Goal: Obtain resource: Download file/media

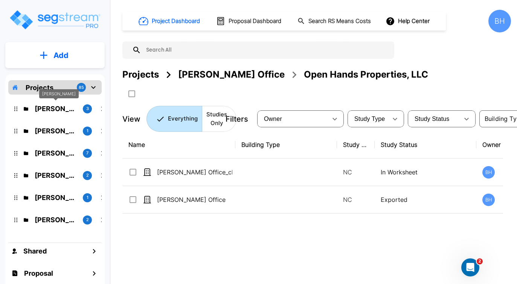
click at [59, 108] on p "[PERSON_NAME]" at bounding box center [56, 108] width 42 height 10
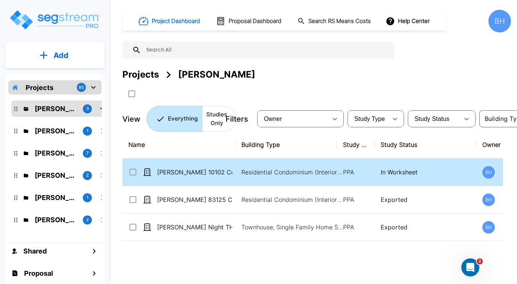
click at [205, 179] on td "[PERSON_NAME] 10102 Condo" at bounding box center [178, 171] width 113 height 27
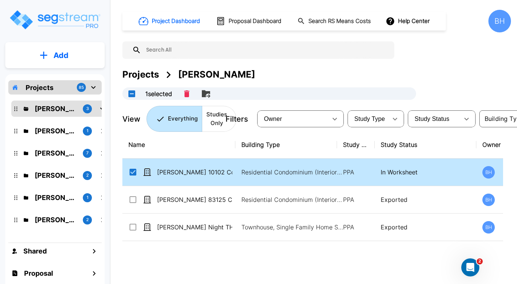
click at [205, 179] on td "[PERSON_NAME] 10102 Condo" at bounding box center [178, 171] width 113 height 27
checkbox input "false"
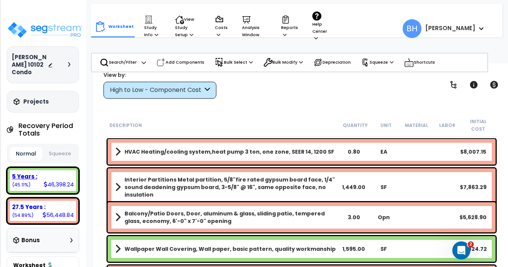
click at [60, 172] on div "5 Years :" at bounding box center [43, 176] width 62 height 8
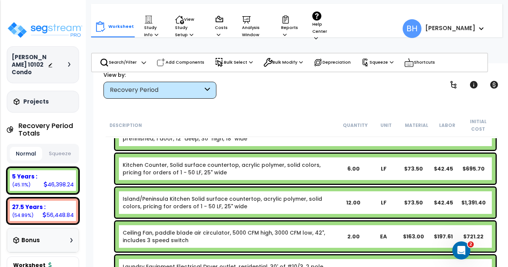
scroll to position [650, 0]
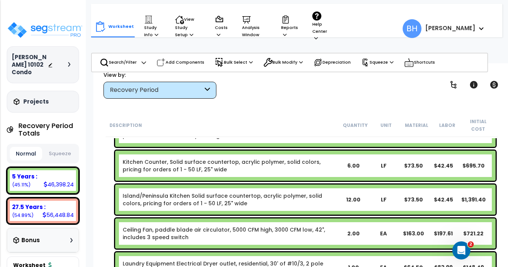
click at [352, 196] on div "12.00" at bounding box center [353, 200] width 29 height 8
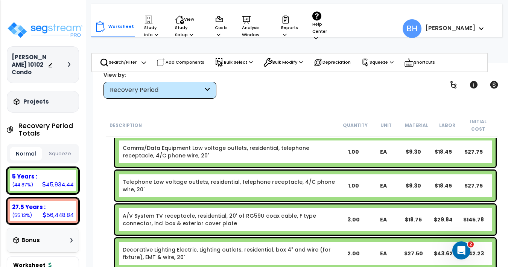
scroll to position [801, 0]
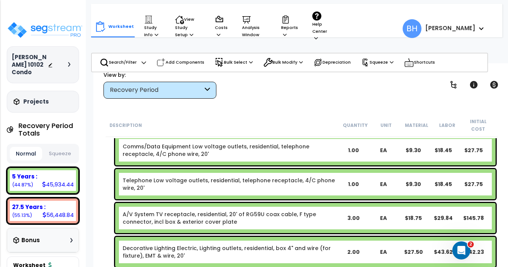
click at [350, 180] on div "1.00" at bounding box center [353, 184] width 29 height 8
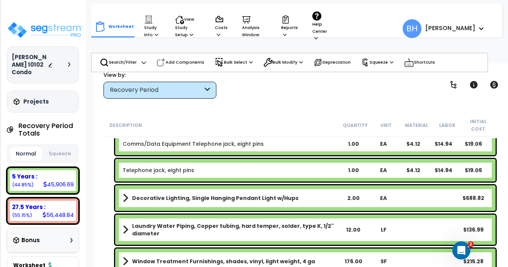
scroll to position [1101, 0]
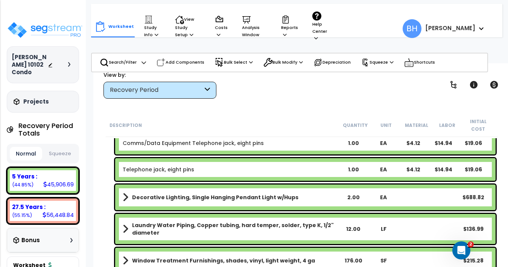
click at [165, 82] on div "Recovery Period" at bounding box center [159, 90] width 113 height 17
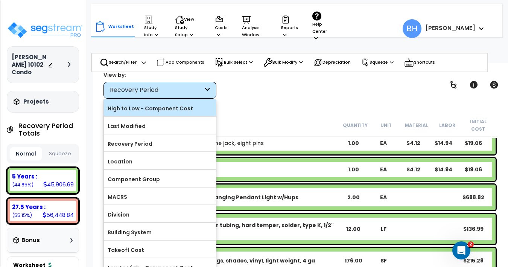
click at [149, 108] on label "High to Low - Component Cost" at bounding box center [160, 108] width 112 height 11
click at [0, 0] on input "High to Low - Component Cost" at bounding box center [0, 0] width 0 height 0
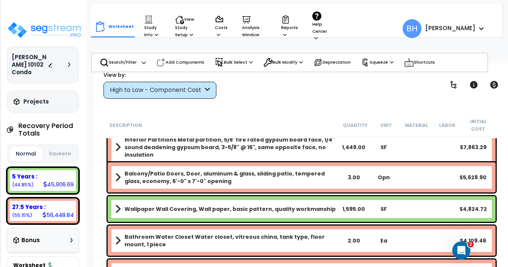
scroll to position [52, 0]
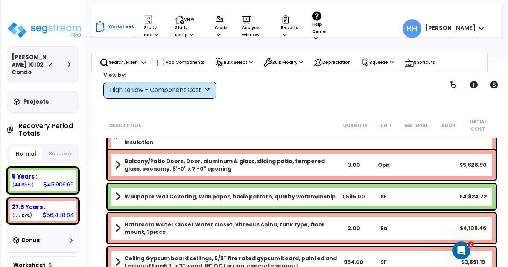
click at [354, 193] on div "1,595.00" at bounding box center [354, 197] width 30 height 8
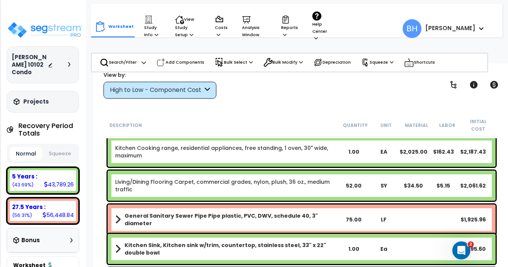
scroll to position [400, 0]
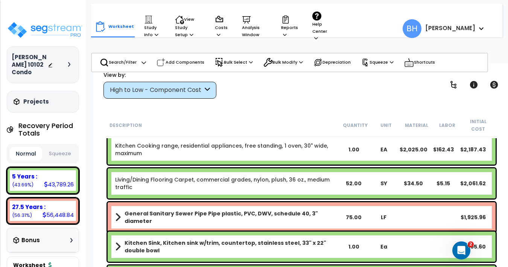
click at [356, 179] on div "52.00" at bounding box center [354, 183] width 30 height 8
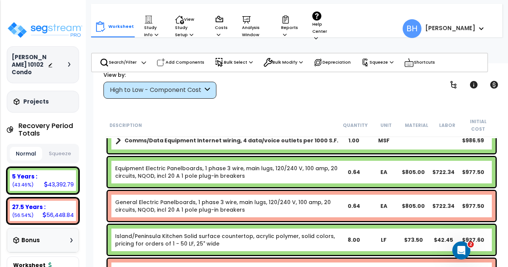
scroll to position [960, 0]
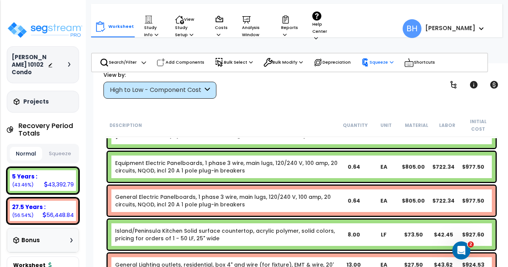
click at [372, 58] on p "Squeeze" at bounding box center [377, 62] width 32 height 8
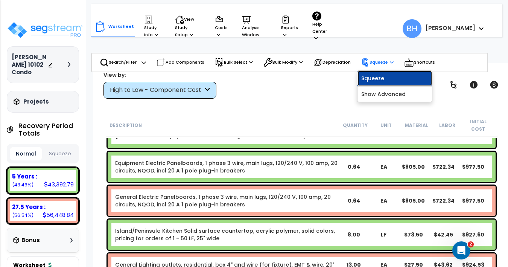
click at [371, 71] on link "Squeeze" at bounding box center [394, 78] width 75 height 15
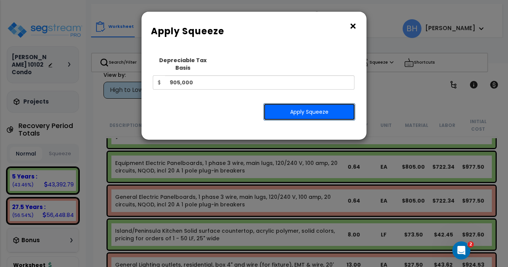
click at [309, 108] on button "Apply Squeeze" at bounding box center [309, 111] width 92 height 17
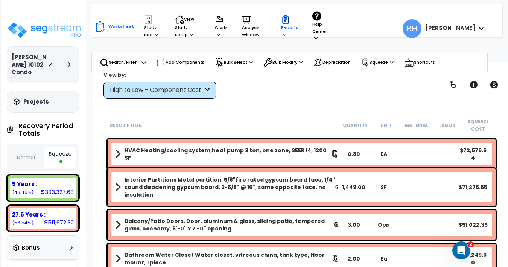
click at [287, 21] on p "Reports" at bounding box center [289, 26] width 17 height 23
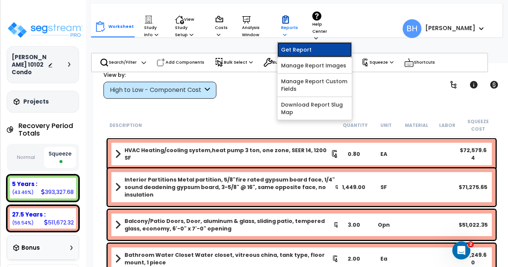
click at [292, 44] on link "Get Report" at bounding box center [314, 49] width 75 height 15
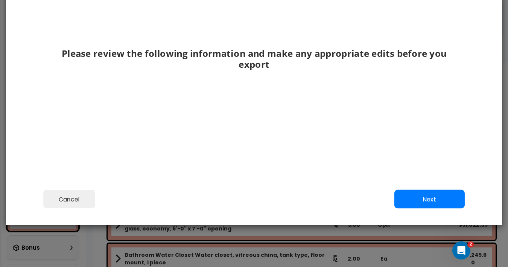
scroll to position [82, 0]
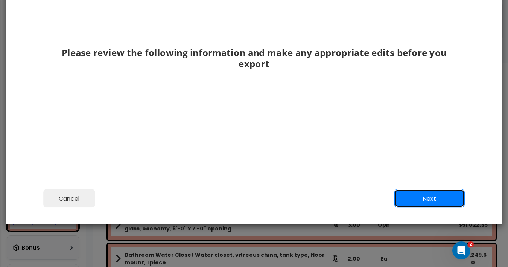
click at [432, 204] on button "Next" at bounding box center [429, 198] width 70 height 19
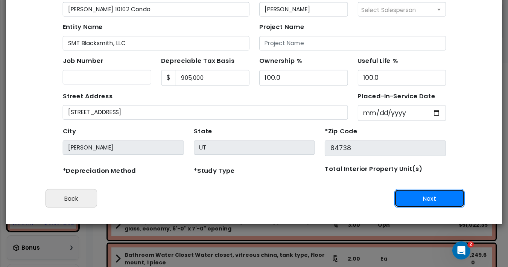
click at [432, 204] on button "Next" at bounding box center [429, 198] width 70 height 19
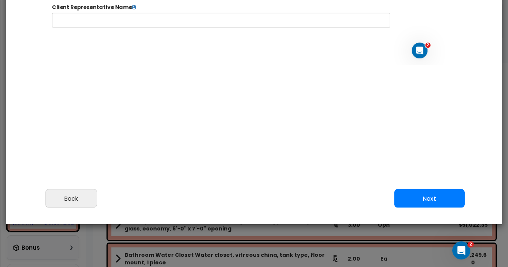
select select "2024"
click at [432, 204] on button "Next" at bounding box center [429, 198] width 70 height 19
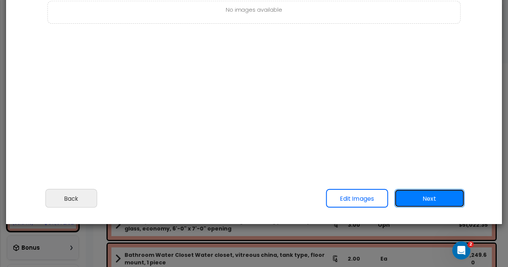
click at [432, 204] on button "Next" at bounding box center [429, 198] width 70 height 19
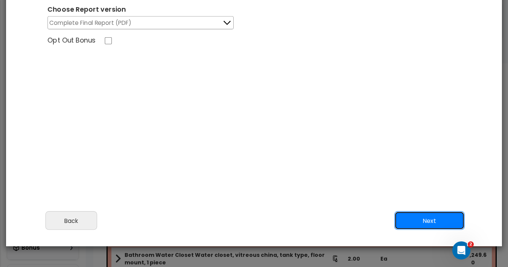
scroll to position [54, 0]
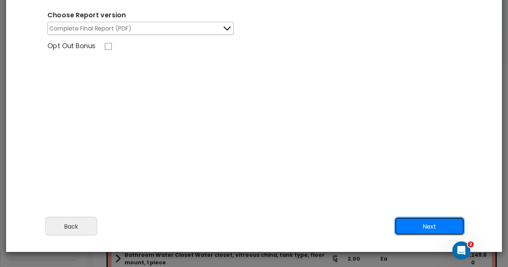
click at [418, 230] on button "Next" at bounding box center [429, 226] width 70 height 19
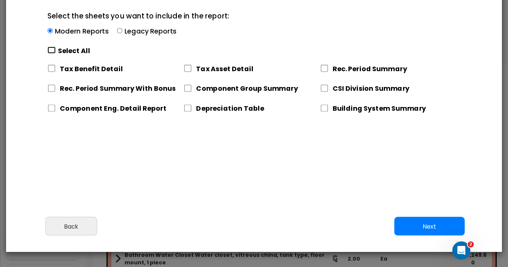
click at [50, 51] on input "Select the sheets you want to include in the report: Modern Reports Legacy Repo…" at bounding box center [51, 50] width 8 height 7
checkbox input "true"
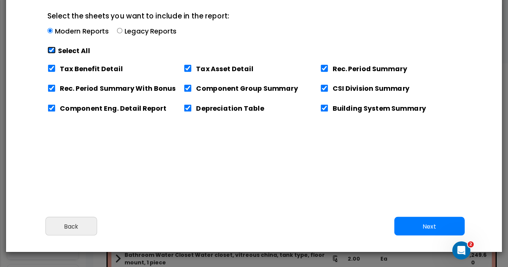
checkbox input "true"
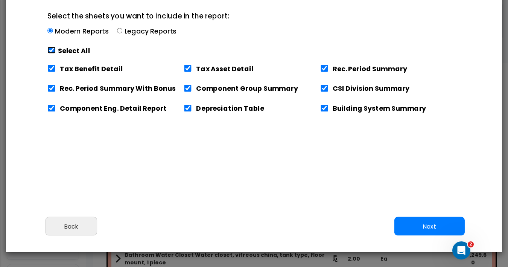
checkbox input "true"
click at [50, 67] on input "Tax Benefit Detail" at bounding box center [51, 68] width 8 height 7
checkbox input "false"
click at [411, 231] on button "Next" at bounding box center [429, 226] width 70 height 19
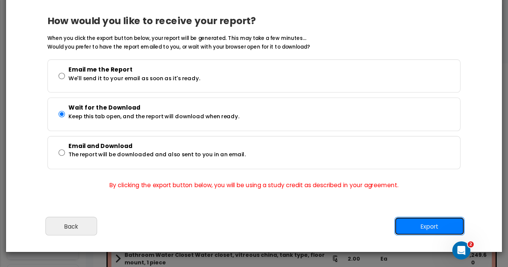
click at [421, 224] on button "Export" at bounding box center [429, 226] width 70 height 19
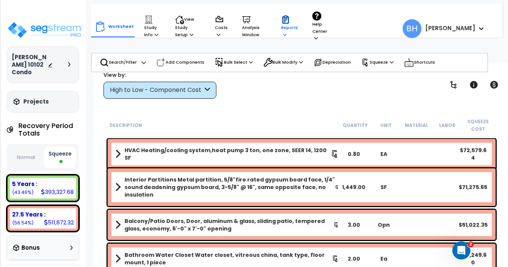
click at [289, 23] on p "Reports" at bounding box center [289, 26] width 17 height 23
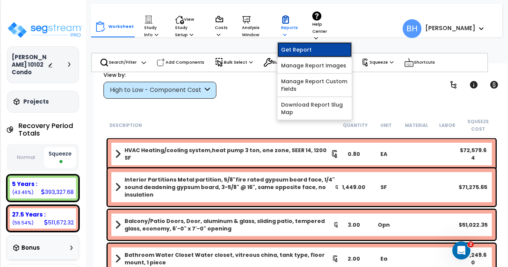
click at [289, 47] on link "Get Report" at bounding box center [314, 49] width 75 height 15
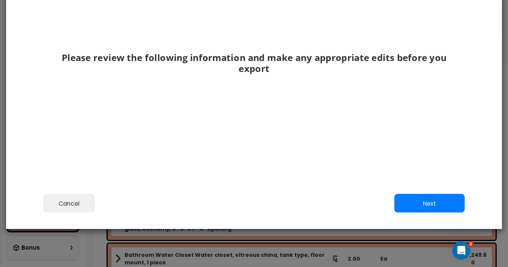
scroll to position [78, 0]
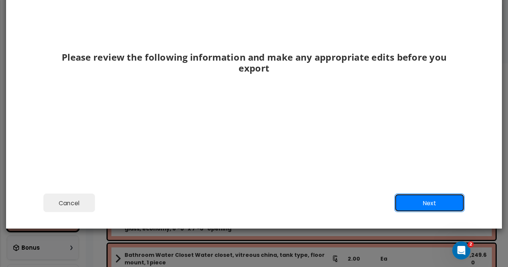
click at [427, 201] on button "Next" at bounding box center [429, 202] width 70 height 19
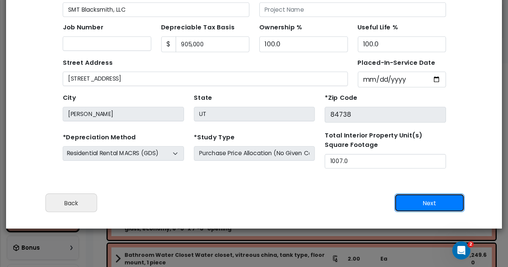
scroll to position [35, 0]
click at [427, 201] on button "Next" at bounding box center [429, 202] width 70 height 19
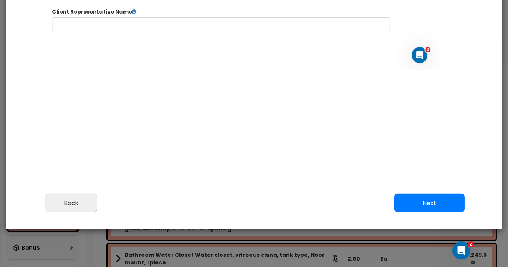
select select "2024"
click at [427, 201] on button "Next" at bounding box center [429, 202] width 70 height 19
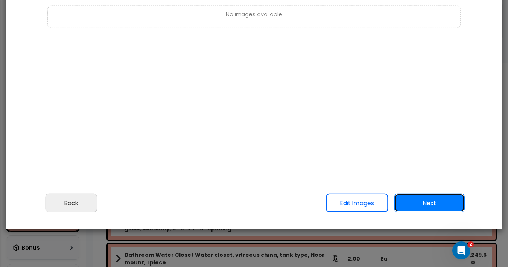
click at [427, 201] on button "Next" at bounding box center [429, 202] width 70 height 19
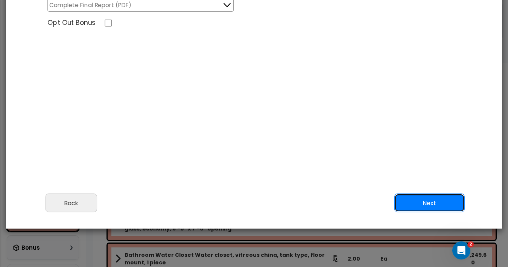
click at [430, 205] on button "Next" at bounding box center [429, 202] width 70 height 19
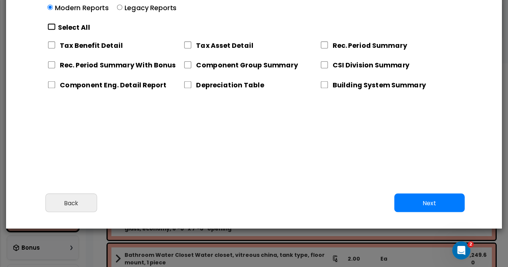
click at [48, 25] on input "Select the sheets you want to include in the report: Modern Reports Legacy Repo…" at bounding box center [51, 26] width 8 height 7
checkbox input "true"
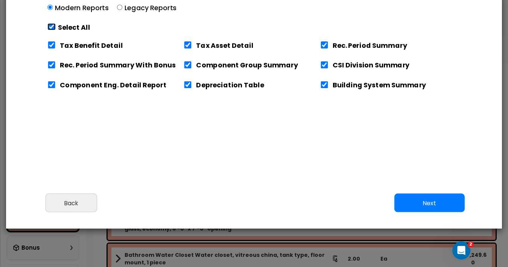
checkbox input "true"
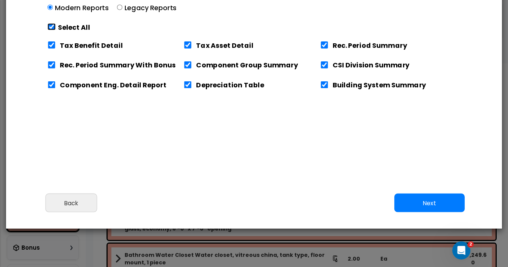
checkbox input "true"
click at [50, 44] on input "Tax Benefit Detail" at bounding box center [51, 44] width 8 height 7
checkbox input "false"
click at [411, 198] on button "Next" at bounding box center [429, 202] width 70 height 19
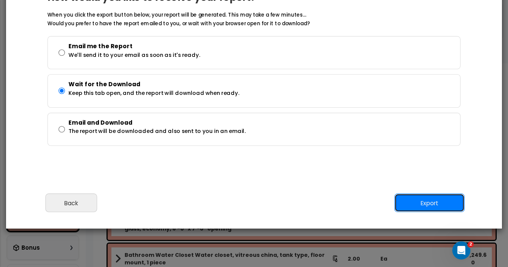
click at [423, 198] on button "Export" at bounding box center [429, 202] width 70 height 19
